Goal: Communication & Community: Answer question/provide support

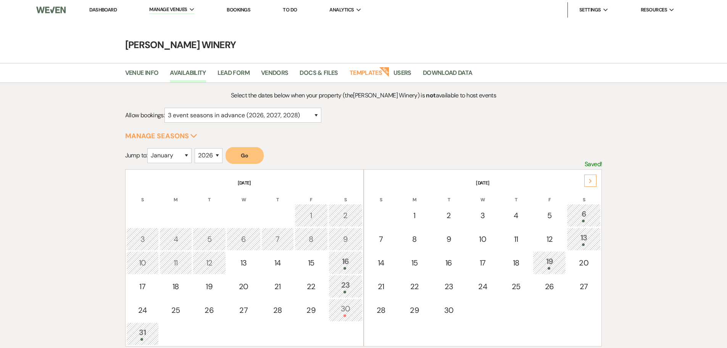
select select "3"
select select "2026"
click at [107, 8] on link "Dashboard" at bounding box center [102, 9] width 27 height 6
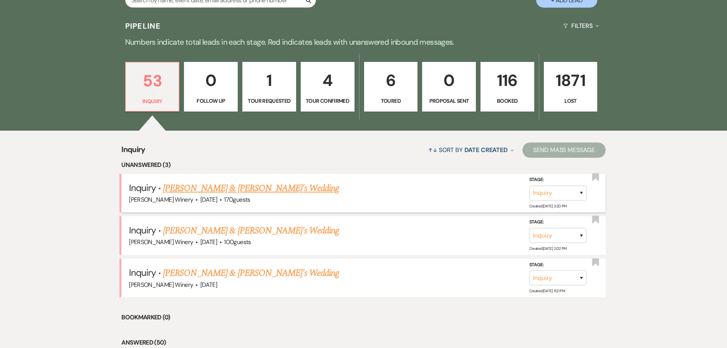
scroll to position [191, 0]
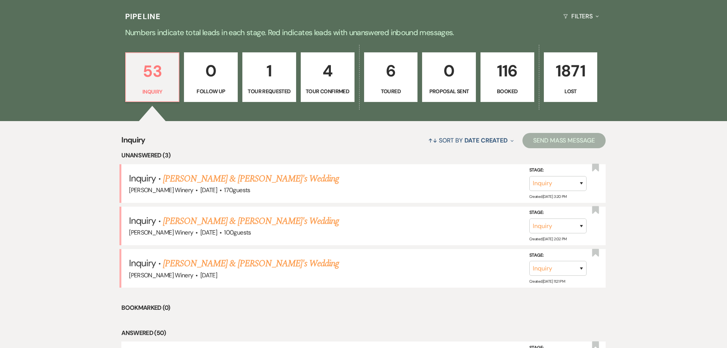
click at [215, 179] on link "[PERSON_NAME] & [PERSON_NAME]'s Wedding" at bounding box center [251, 179] width 176 height 14
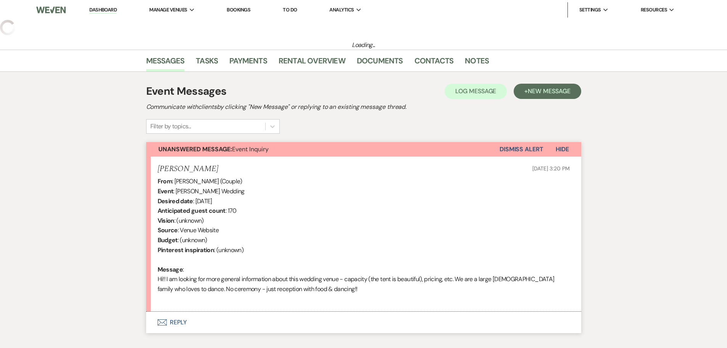
select select "5"
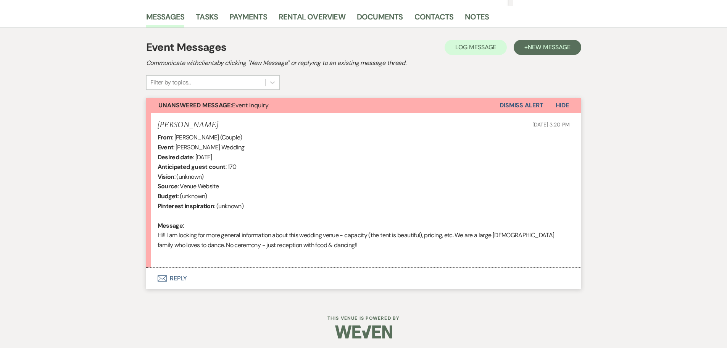
scroll to position [188, 0]
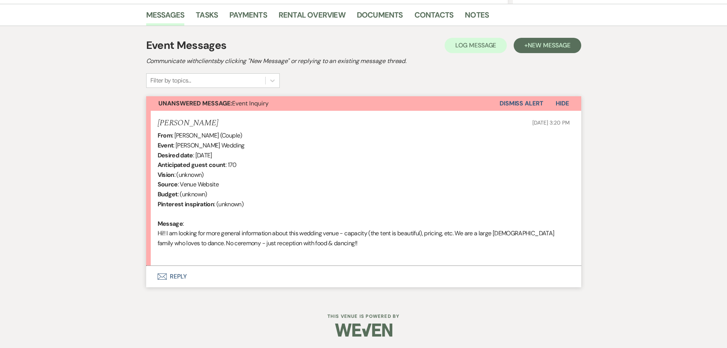
click at [179, 276] on button "Envelope Reply" at bounding box center [363, 276] width 435 height 21
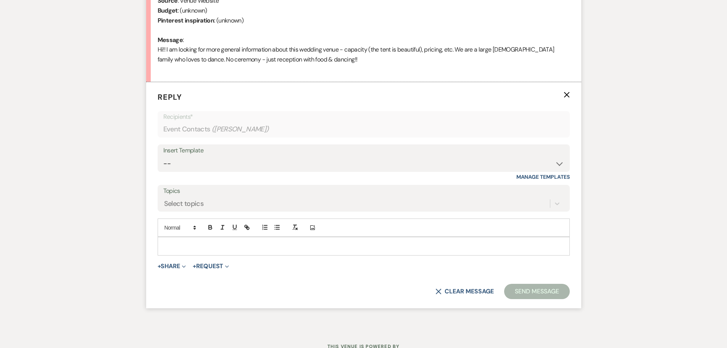
scroll to position [372, 0]
click at [200, 156] on select "-- Weven Planning Portal Introduction (Booked Events) Tour Request Response Fol…" at bounding box center [363, 163] width 401 height 15
select select "403"
click at [163, 156] on select "-- Weven Planning Portal Introduction (Booked Events) Tour Request Response Fol…" at bounding box center [363, 163] width 401 height 15
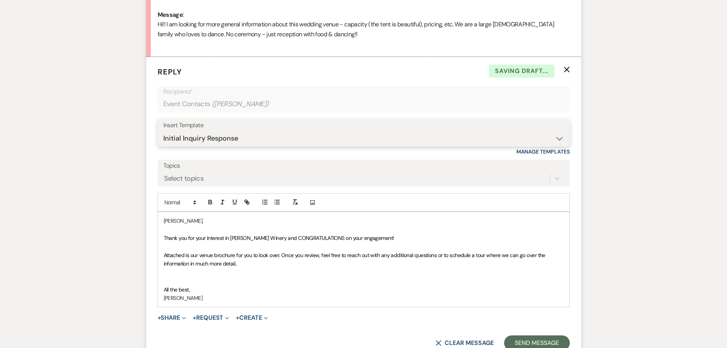
scroll to position [410, 0]
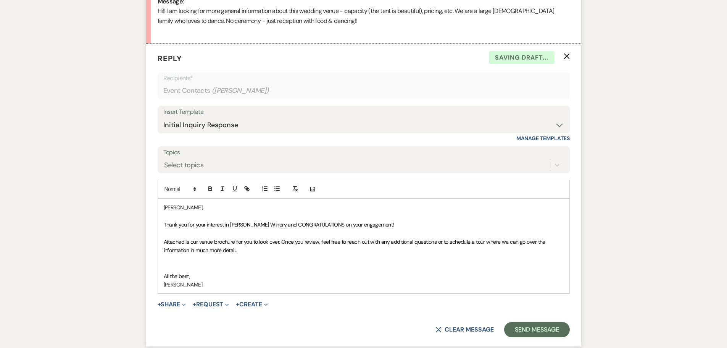
click at [260, 259] on p at bounding box center [364, 258] width 400 height 8
click at [237, 246] on p "Attached is our venue brochure for you to look over. Once you review, feel free…" at bounding box center [364, 245] width 400 height 17
click at [169, 305] on button "+ Share Expand" at bounding box center [172, 304] width 29 height 6
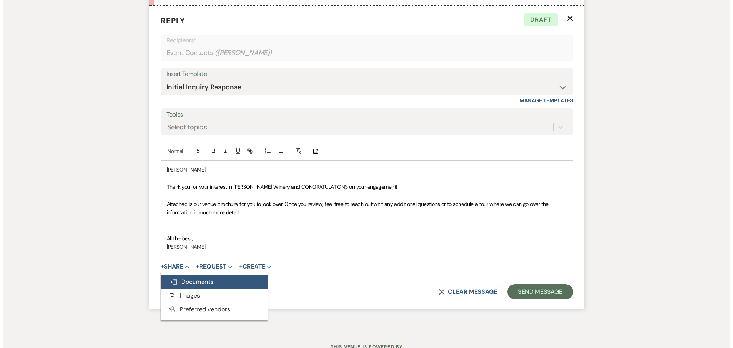
scroll to position [448, 0]
click at [198, 281] on span "Doc Upload Documents" at bounding box center [188, 281] width 43 height 8
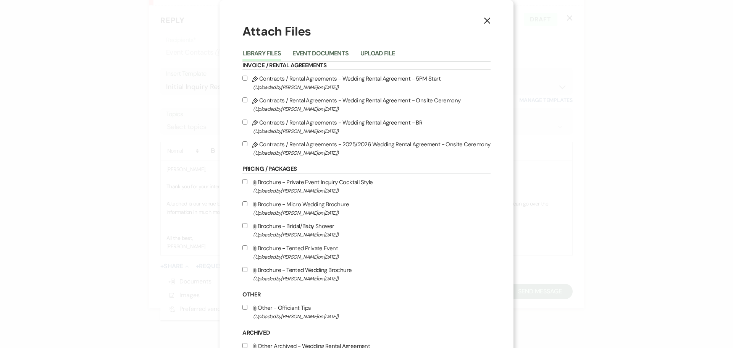
click at [245, 267] on input "Attach File Brochure - Tented Wedding Brochure (Uploaded by [PERSON_NAME] on [D…" at bounding box center [244, 269] width 5 height 5
checkbox input "true"
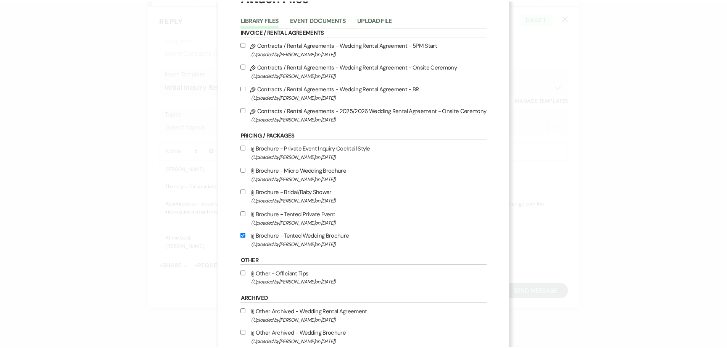
scroll to position [79, 0]
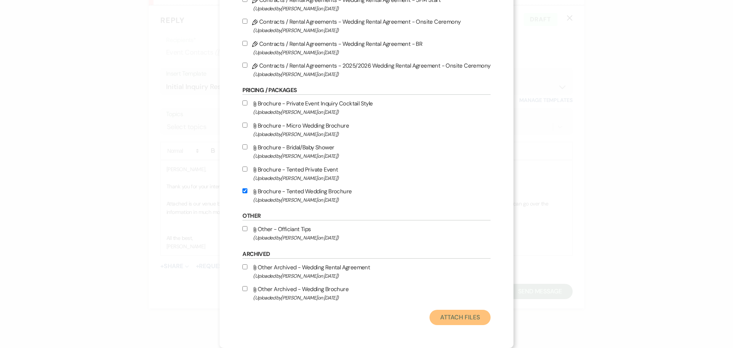
click at [466, 317] on button "Attach Files" at bounding box center [459, 316] width 61 height 15
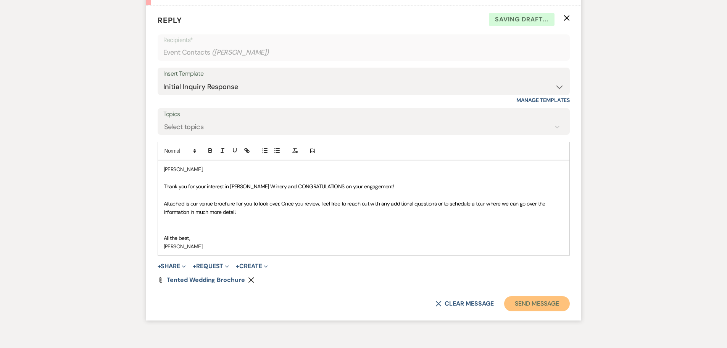
click at [532, 303] on button "Send Message" at bounding box center [536, 303] width 65 height 15
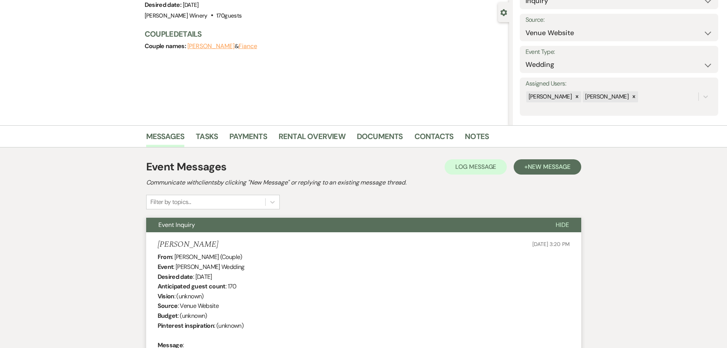
scroll to position [0, 0]
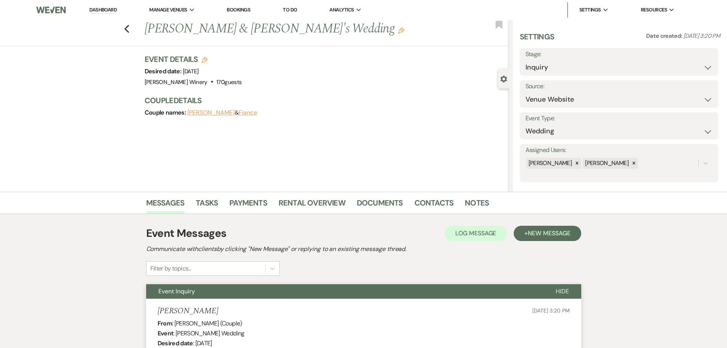
click at [113, 11] on link "Dashboard" at bounding box center [102, 9] width 27 height 7
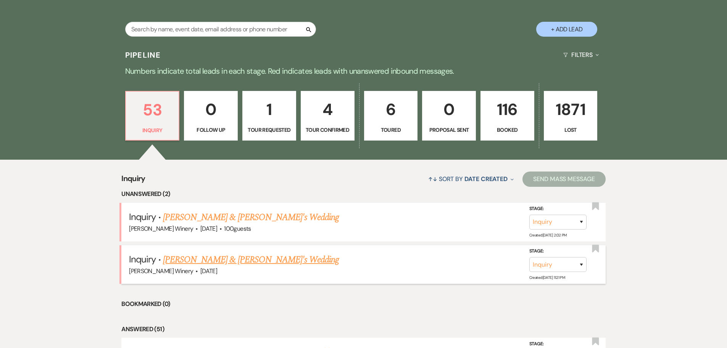
scroll to position [153, 0]
click at [222, 217] on link "[PERSON_NAME] & [PERSON_NAME]'s Wedding" at bounding box center [251, 217] width 176 height 14
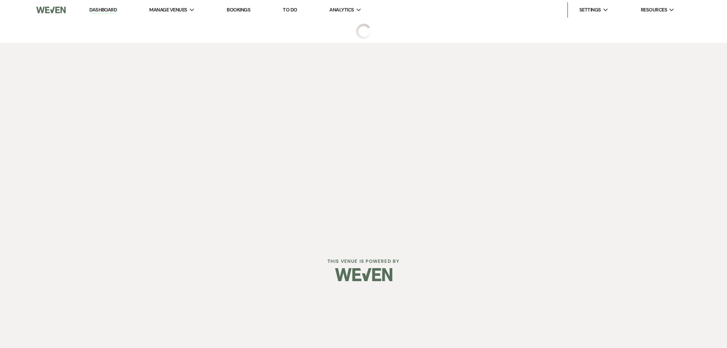
select select "5"
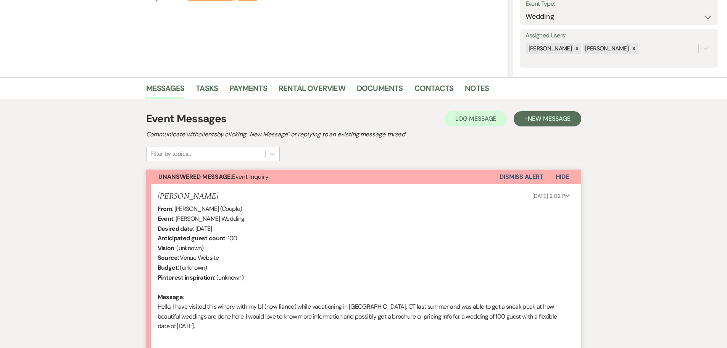
scroll to position [197, 0]
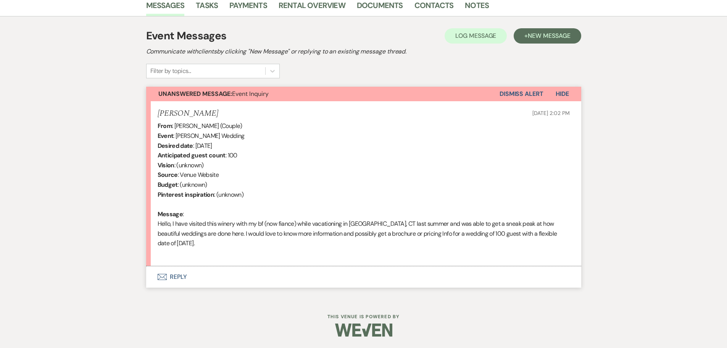
click at [179, 277] on button "Envelope Reply" at bounding box center [363, 276] width 435 height 21
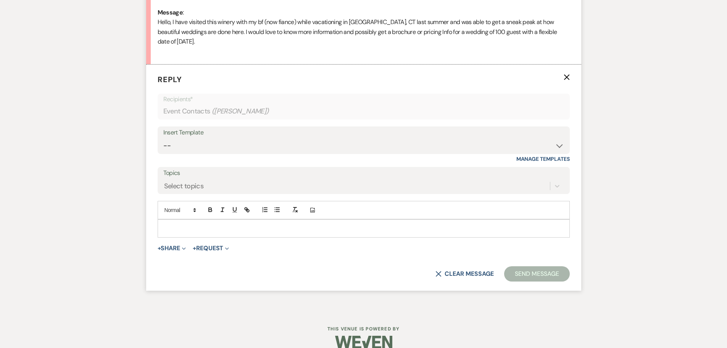
scroll to position [403, 0]
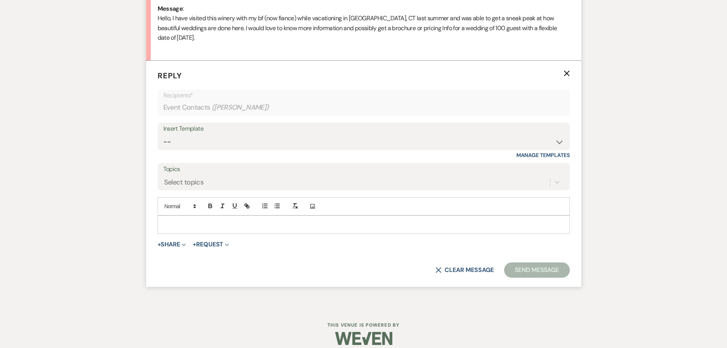
click at [184, 227] on p at bounding box center [364, 224] width 400 height 8
click at [205, 135] on select "-- Weven Planning Portal Introduction (Booked Events) Tour Request Response Fol…" at bounding box center [363, 141] width 401 height 15
select select "403"
click at [163, 134] on select "-- Weven Planning Portal Introduction (Booked Events) Tour Request Response Fol…" at bounding box center [363, 141] width 401 height 15
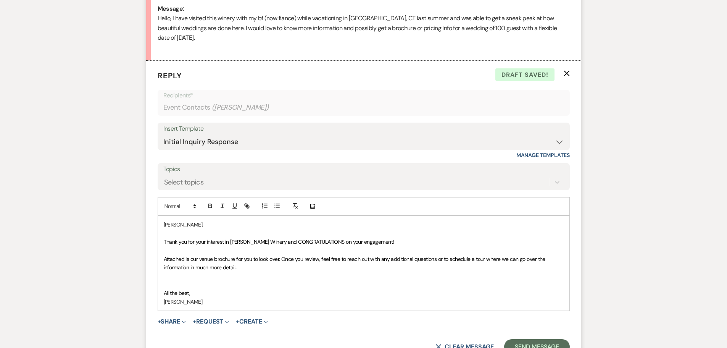
drag, startPoint x: 401, startPoint y: 241, endPoint x: 419, endPoint y: 239, distance: 18.8
click at [401, 241] on p "Thank you for your interest in [PERSON_NAME] Winery and CONGRATULATIONS on your…" at bounding box center [364, 241] width 400 height 8
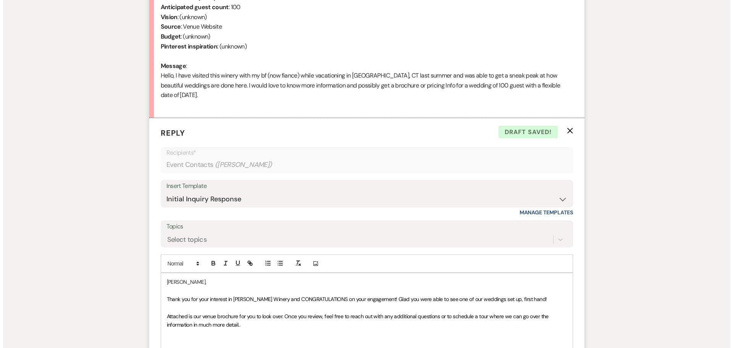
scroll to position [441, 0]
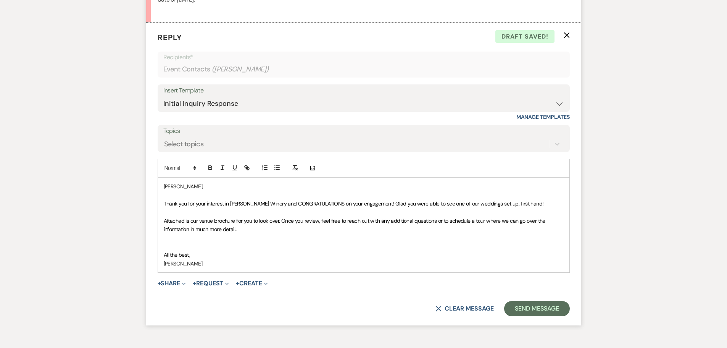
click at [169, 285] on button "+ Share Expand" at bounding box center [172, 283] width 29 height 6
click at [190, 299] on span "Doc Upload Documents" at bounding box center [188, 298] width 43 height 8
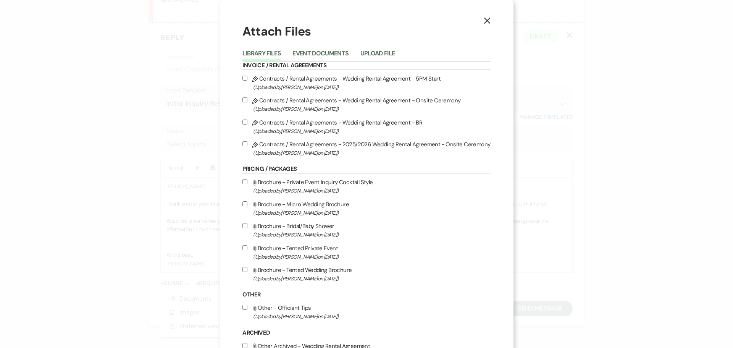
click at [246, 269] on input "Attach File Brochure - Tented Wedding Brochure (Uploaded by [PERSON_NAME] on [D…" at bounding box center [244, 269] width 5 height 5
checkbox input "true"
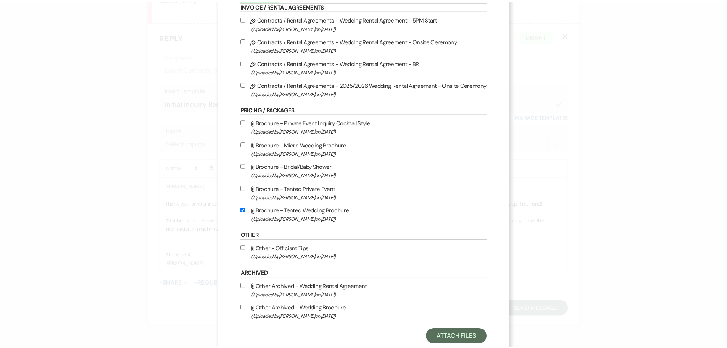
scroll to position [79, 0]
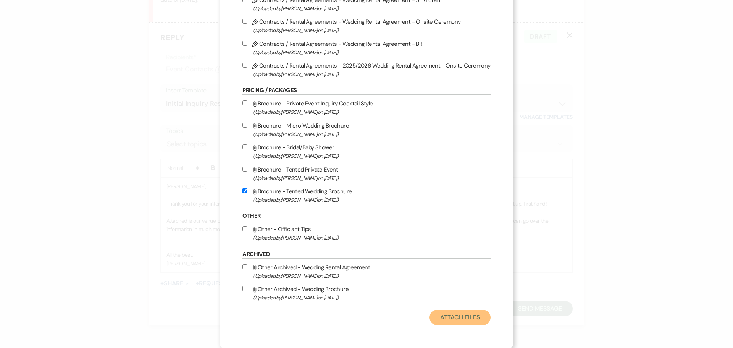
click at [450, 321] on button "Attach Files" at bounding box center [459, 316] width 61 height 15
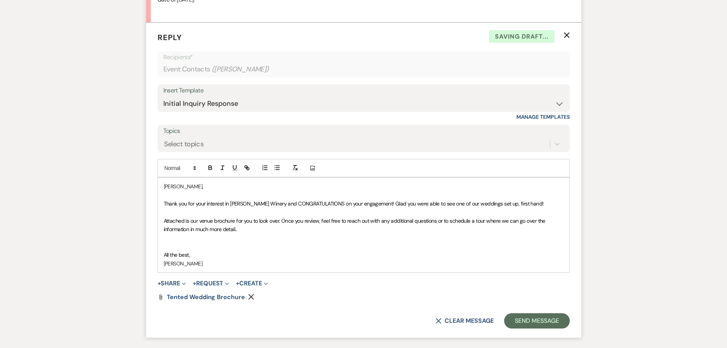
click at [245, 228] on p "Attached is our venue brochure for you to look over. Once you review, feel free…" at bounding box center [364, 224] width 400 height 17
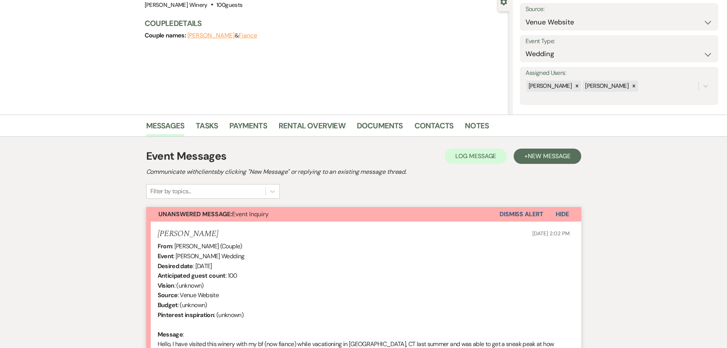
scroll to position [0, 0]
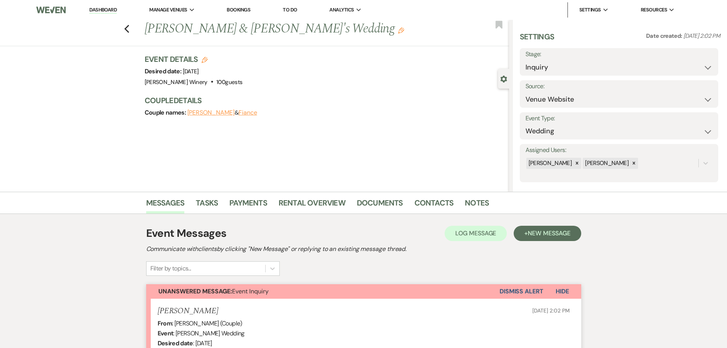
click at [105, 8] on link "Dashboard" at bounding box center [102, 9] width 27 height 7
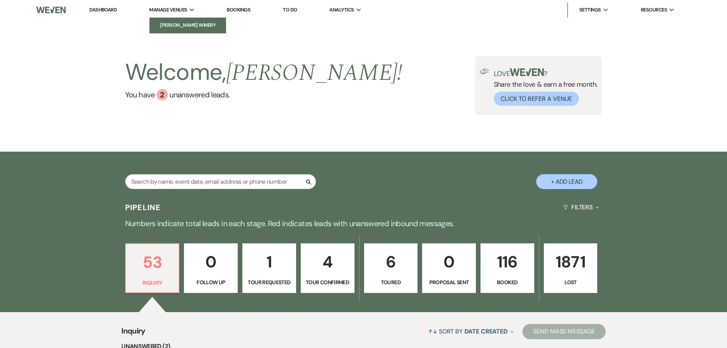
click at [178, 25] on li "[PERSON_NAME] Winery" at bounding box center [187, 25] width 69 height 8
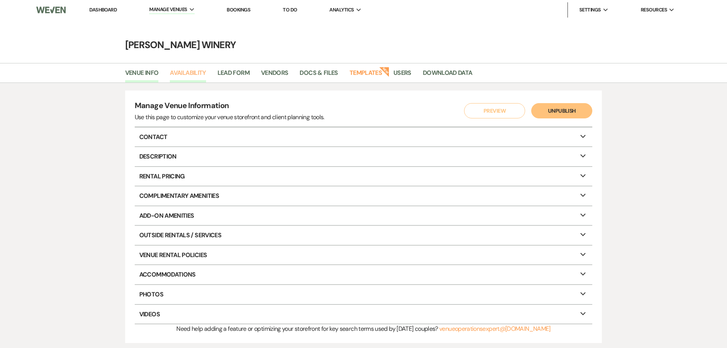
click at [180, 77] on link "Availability" at bounding box center [188, 75] width 36 height 14
select select "3"
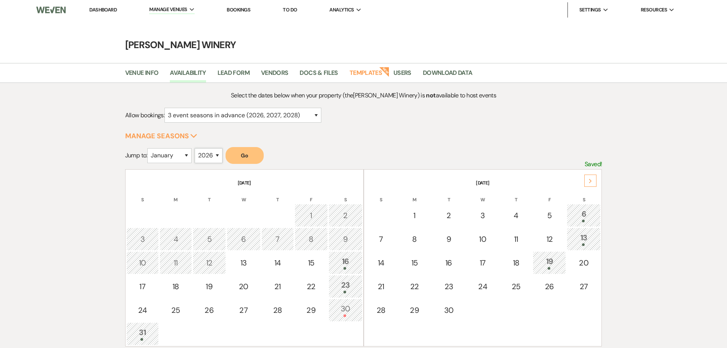
click at [212, 152] on select "2025 2026 2027 2028 2029" at bounding box center [209, 155] width 28 height 15
select select "2027"
click at [196, 148] on select "2025 2026 2027 2028 2029" at bounding box center [209, 155] width 28 height 15
click at [257, 159] on button "Go" at bounding box center [244, 155] width 38 height 17
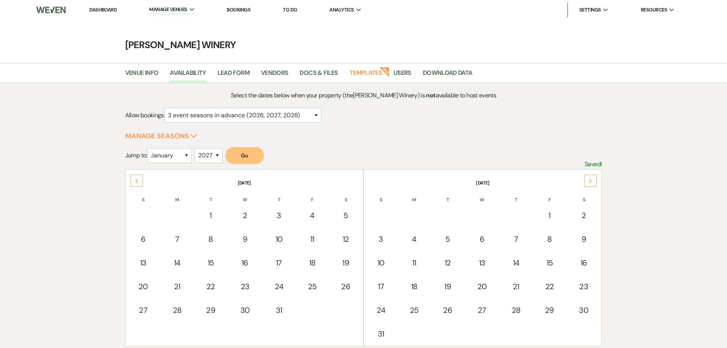
click at [593, 182] on div "Next" at bounding box center [590, 180] width 12 height 12
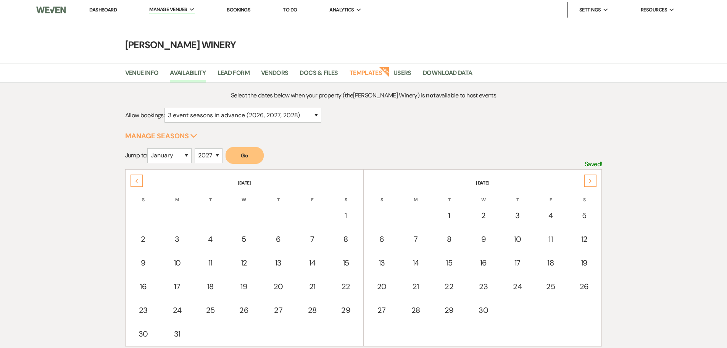
click at [101, 8] on link "Dashboard" at bounding box center [102, 9] width 27 height 6
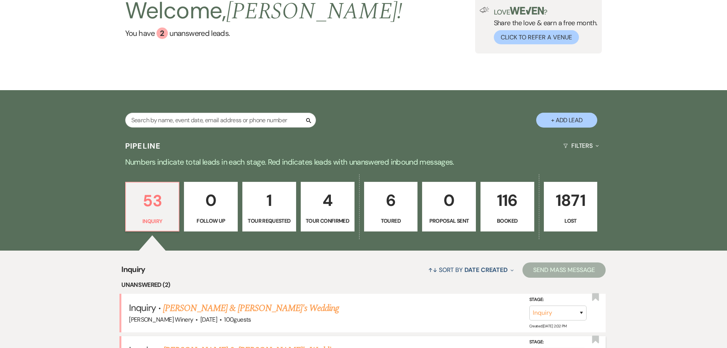
scroll to position [153, 0]
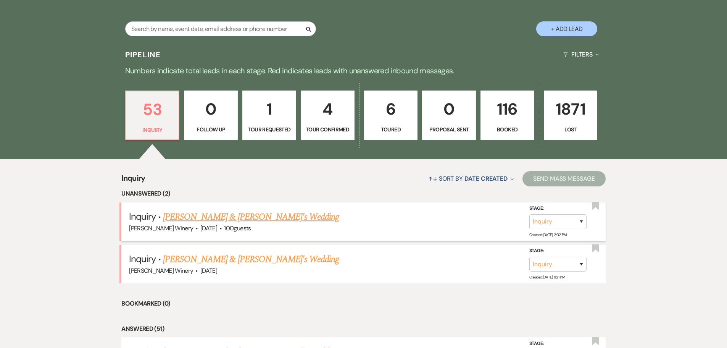
click at [217, 217] on link "[PERSON_NAME] & [PERSON_NAME]'s Wedding" at bounding box center [251, 217] width 176 height 14
select select "5"
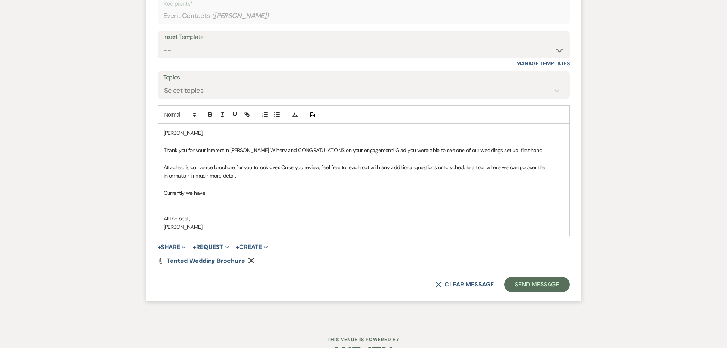
scroll to position [517, 0]
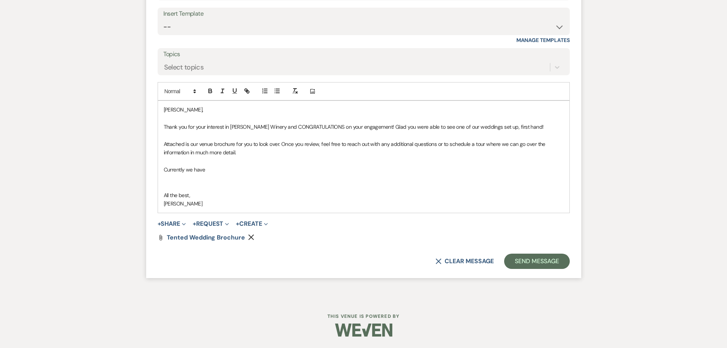
click at [211, 174] on p at bounding box center [364, 178] width 400 height 8
click at [219, 167] on p "Currently we have" at bounding box center [364, 169] width 400 height 8
click at [158, 184] on div "[PERSON_NAME], Thank you for your interest in [PERSON_NAME] Winery and CONGRATU…" at bounding box center [363, 157] width 411 height 112
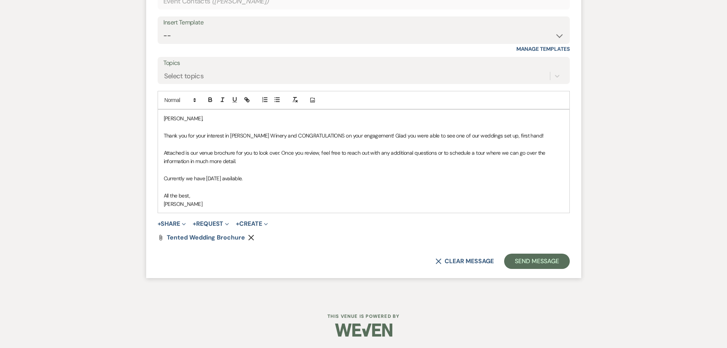
scroll to position [509, 0]
click at [532, 261] on button "Send Message" at bounding box center [536, 260] width 65 height 15
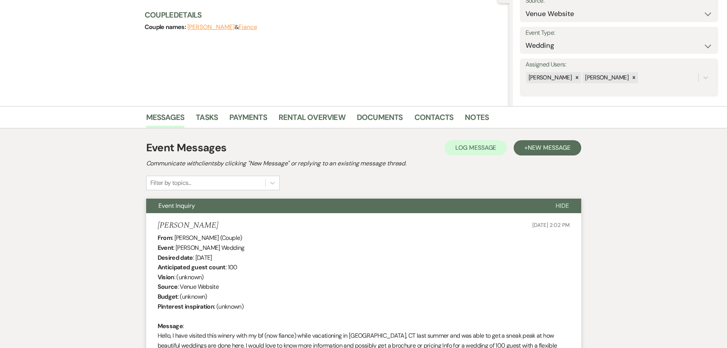
scroll to position [0, 0]
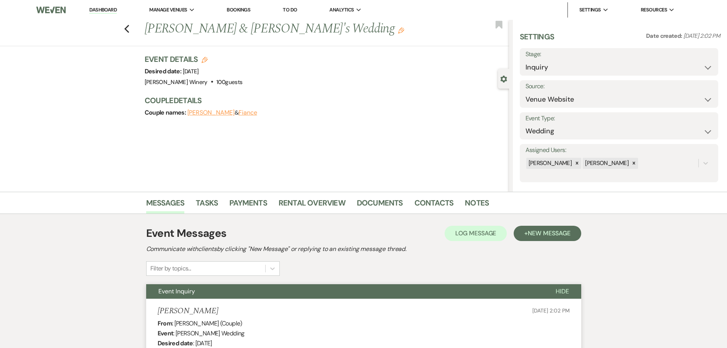
click at [102, 10] on link "Dashboard" at bounding box center [102, 9] width 27 height 7
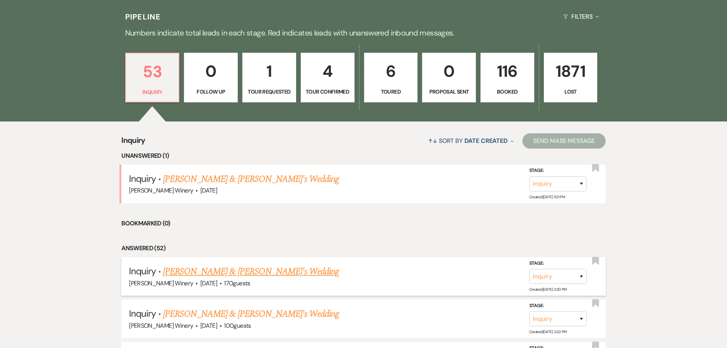
scroll to position [191, 0]
click at [217, 180] on link "[PERSON_NAME] & [PERSON_NAME]'s Wedding" at bounding box center [251, 179] width 176 height 14
select select "5"
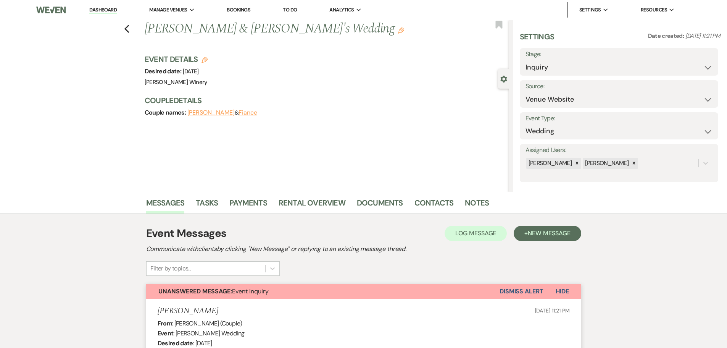
click at [521, 289] on button "Dismiss Alert" at bounding box center [521, 291] width 44 height 14
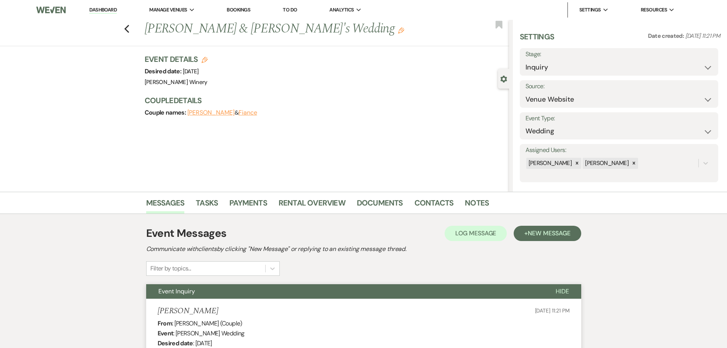
click at [53, 10] on img at bounding box center [50, 10] width 29 height 16
click at [111, 7] on link "Dashboard" at bounding box center [102, 9] width 27 height 7
